Goal: Information Seeking & Learning: Find specific fact

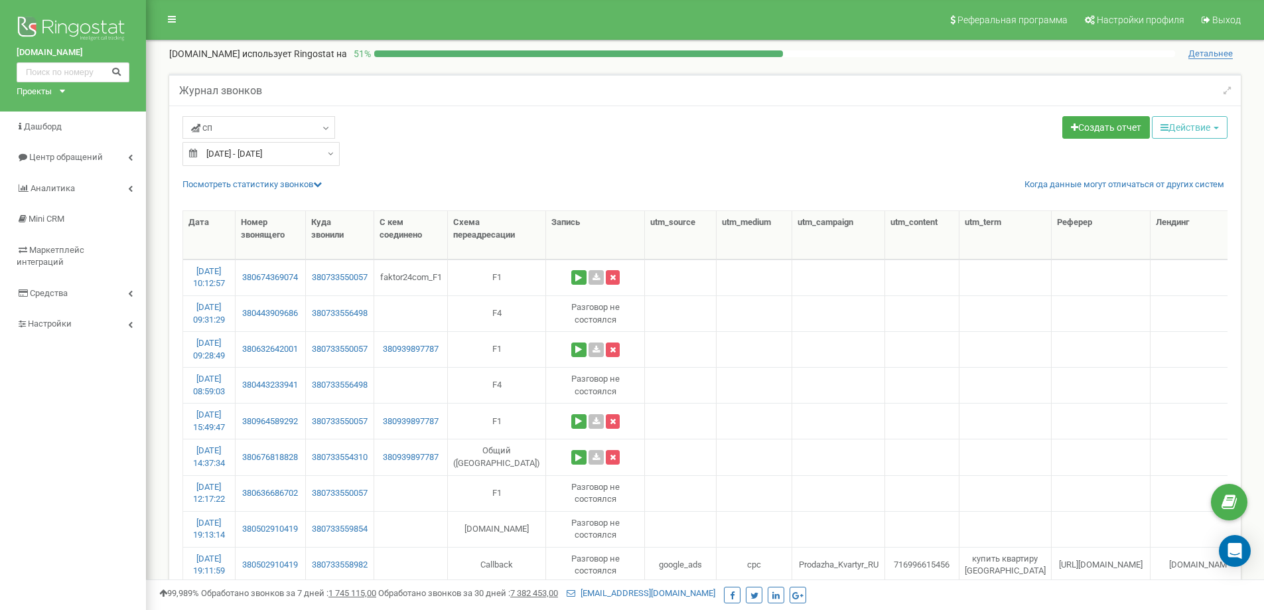
select select "50"
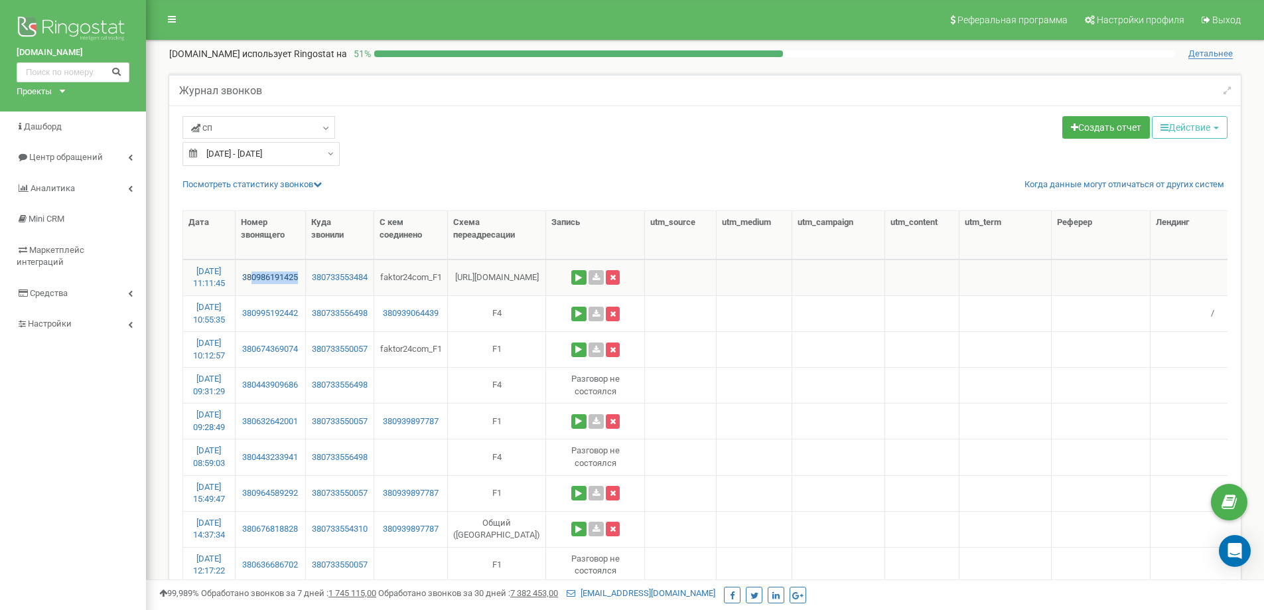
drag, startPoint x: 267, startPoint y: 276, endPoint x: 252, endPoint y: 276, distance: 15.9
click at [252, 276] on td "380986191425" at bounding box center [271, 277] width 70 height 36
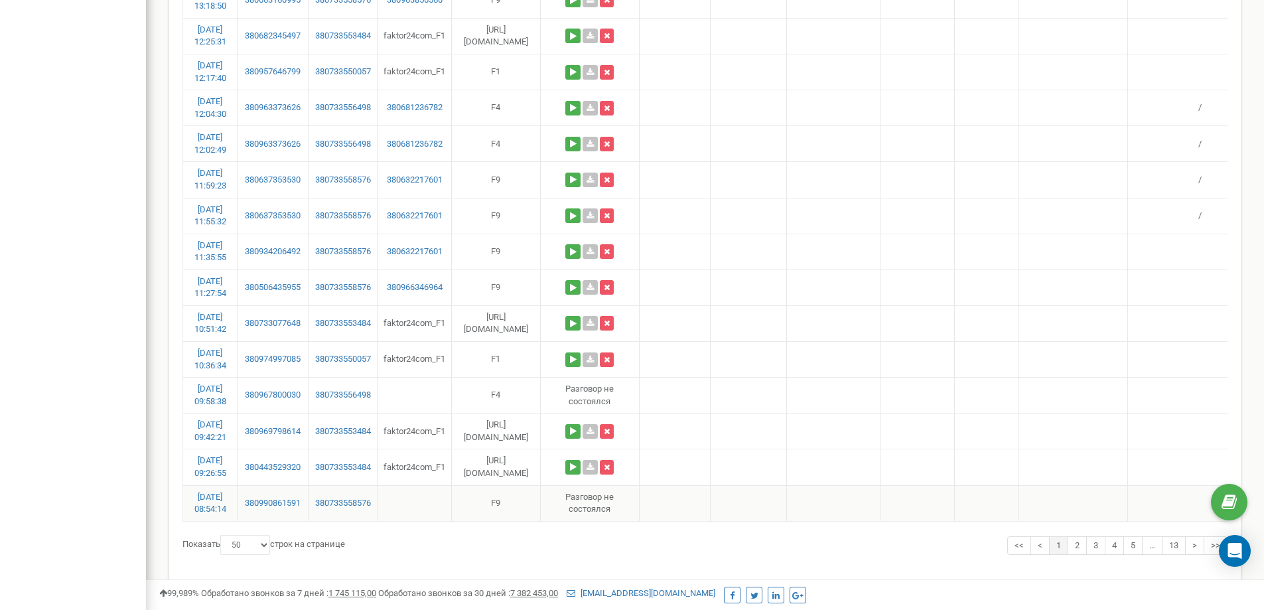
scroll to position [1628, 0]
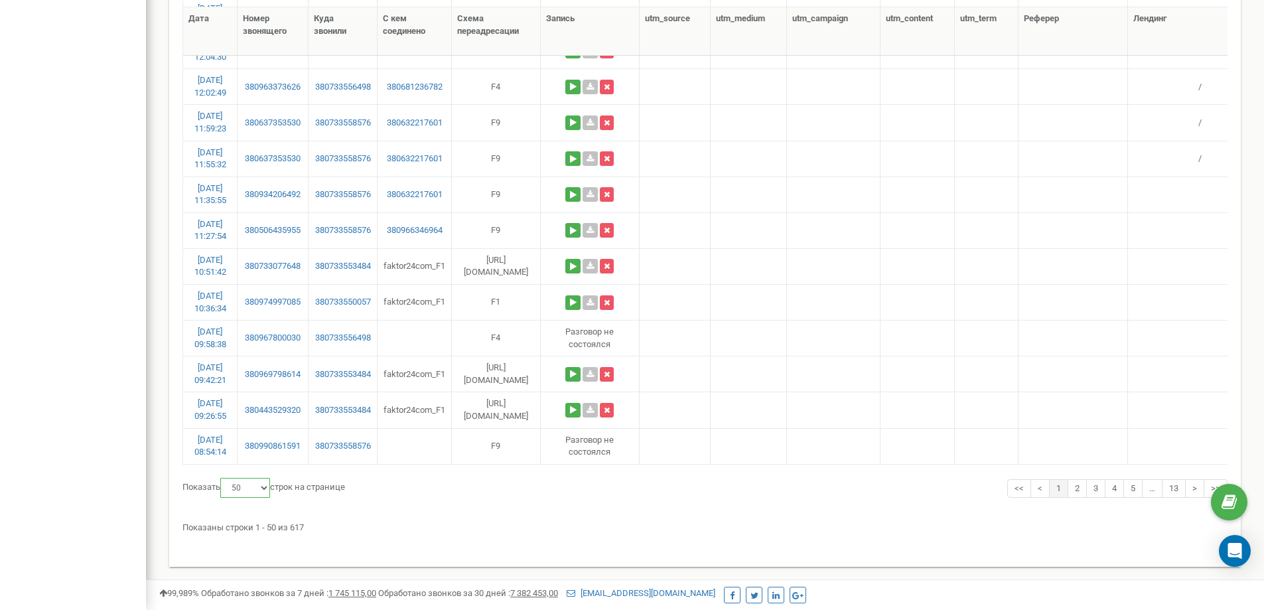
click at [261, 486] on select "10 25 50 100" at bounding box center [245, 488] width 50 height 20
select select "100"
click at [222, 478] on select "10 25 50 100" at bounding box center [245, 488] width 50 height 20
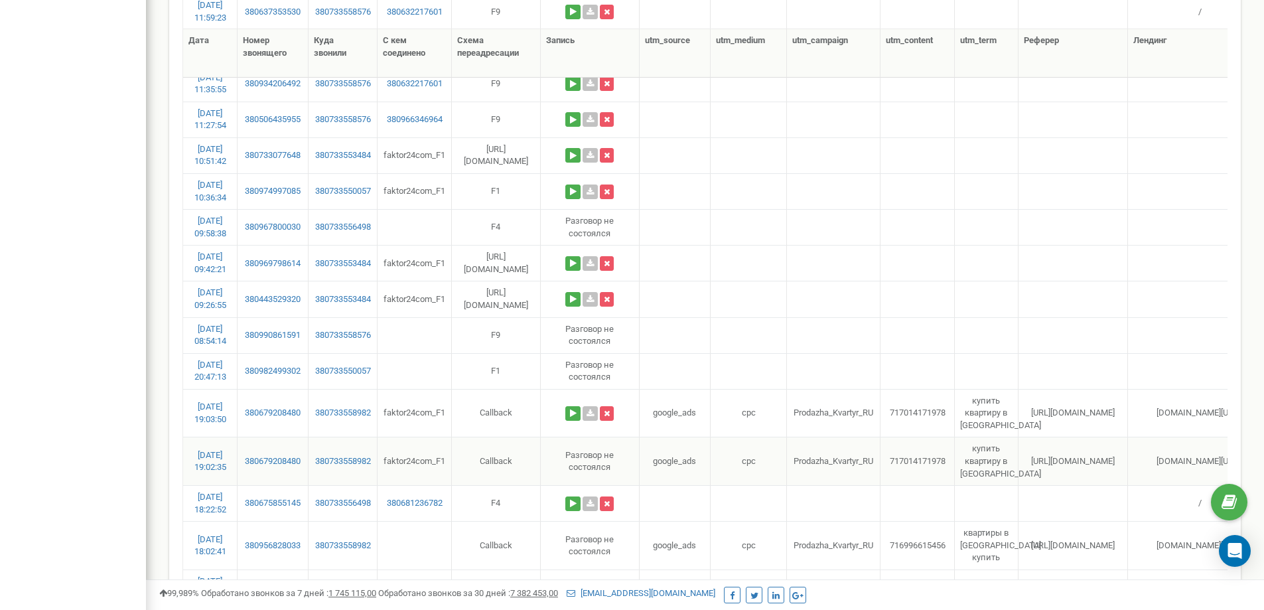
scroll to position [1761, 0]
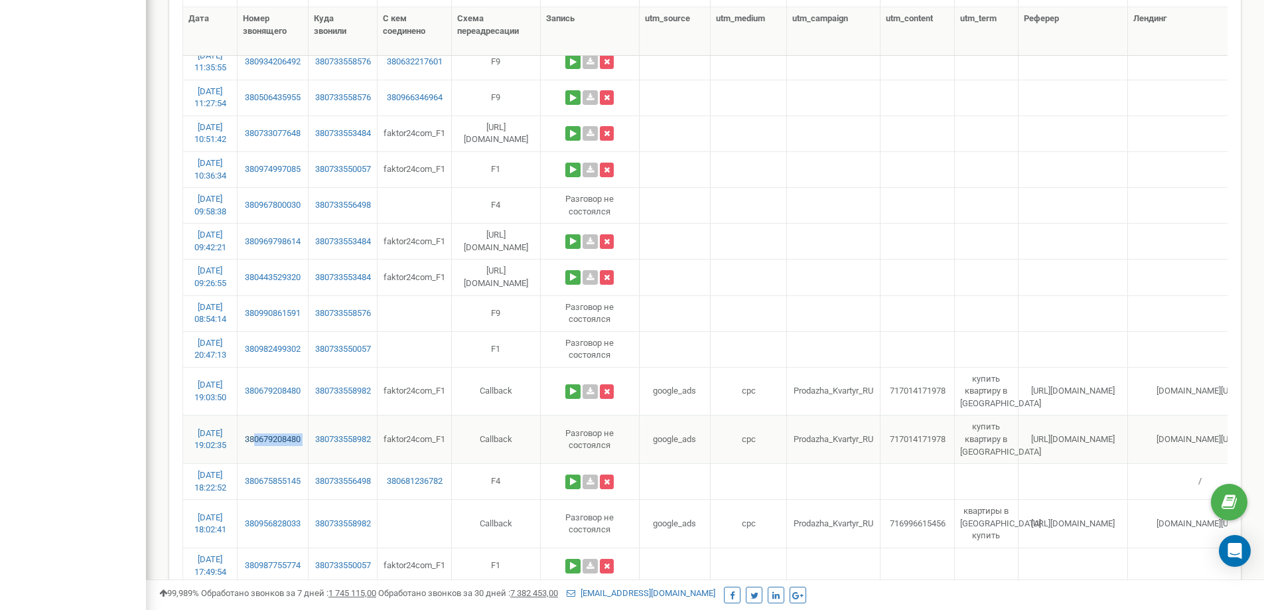
drag, startPoint x: 312, startPoint y: 437, endPoint x: 252, endPoint y: 441, distance: 59.9
copy link "0679208480"
